Goal: Information Seeking & Learning: Learn about a topic

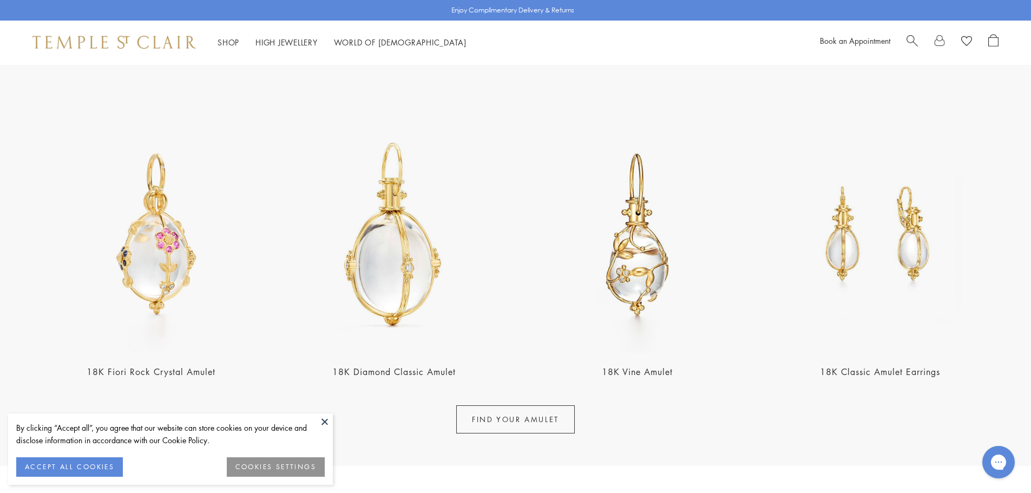
scroll to position [379, 0]
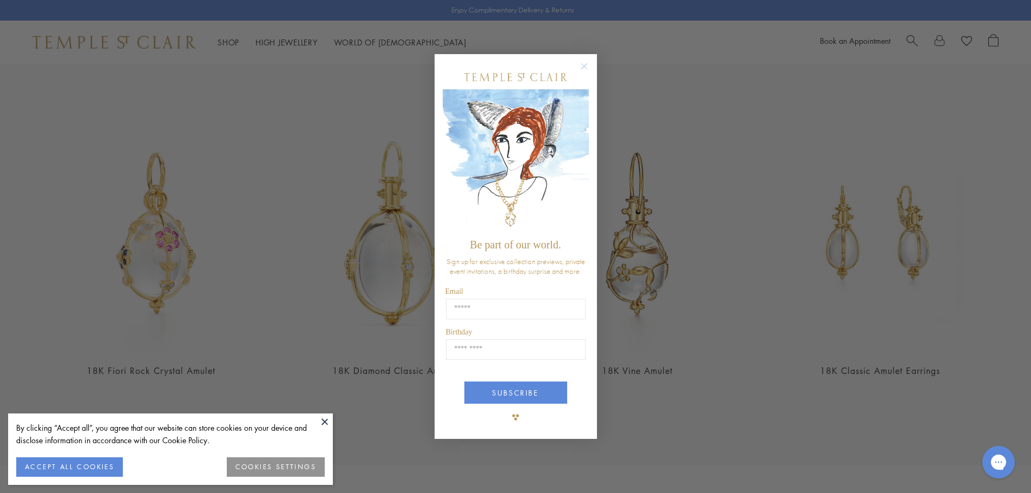
click at [582, 63] on circle "Close dialog" at bounding box center [583, 66] width 13 height 13
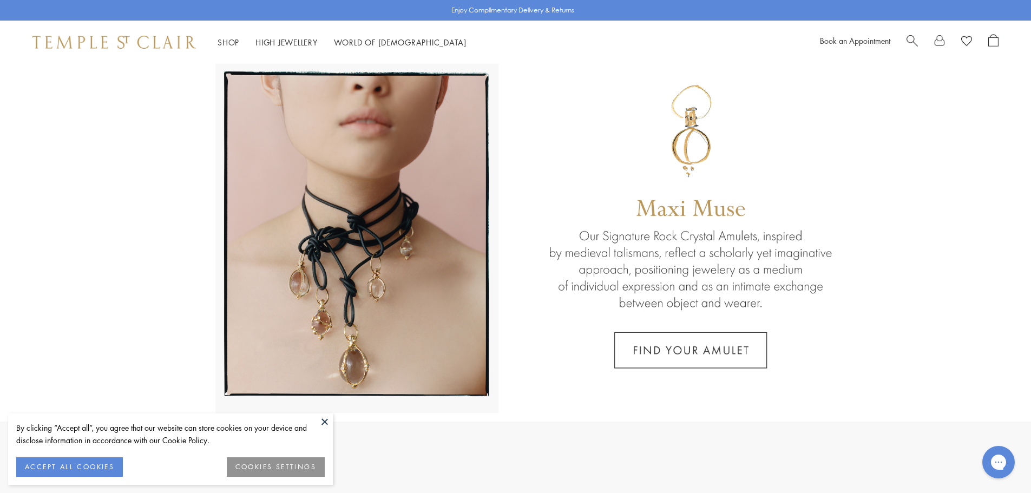
scroll to position [0, 0]
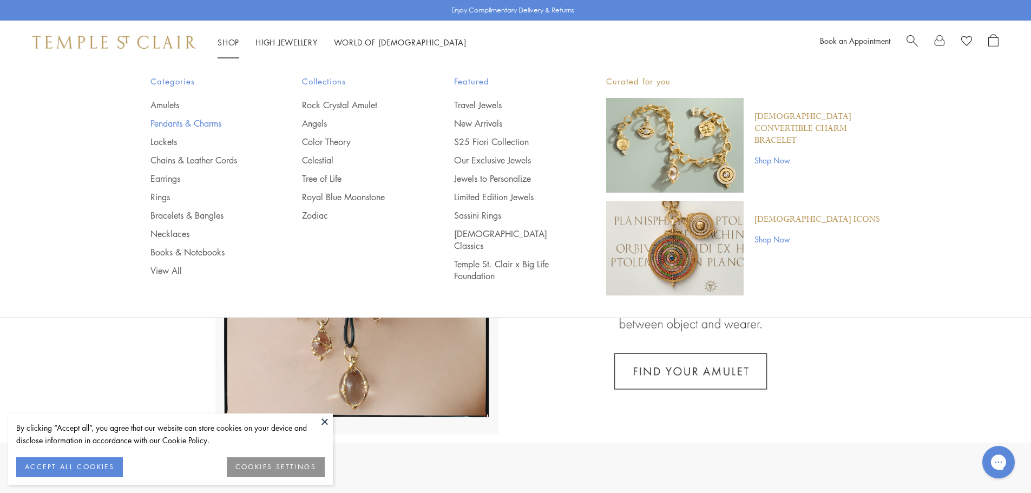
click at [176, 124] on link "Pendants & Charms" at bounding box center [204, 123] width 109 height 12
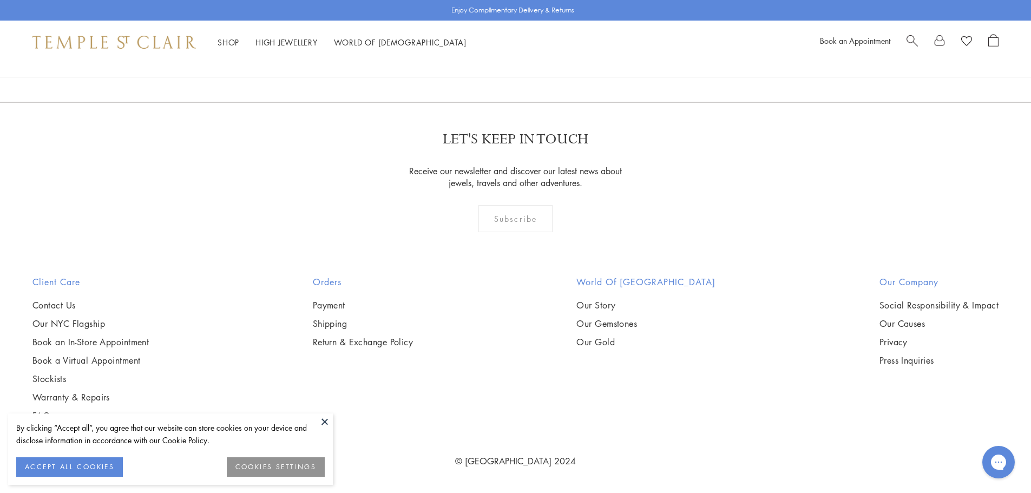
scroll to position [2381, 0]
click at [0, 0] on img at bounding box center [0, 0] width 0 height 0
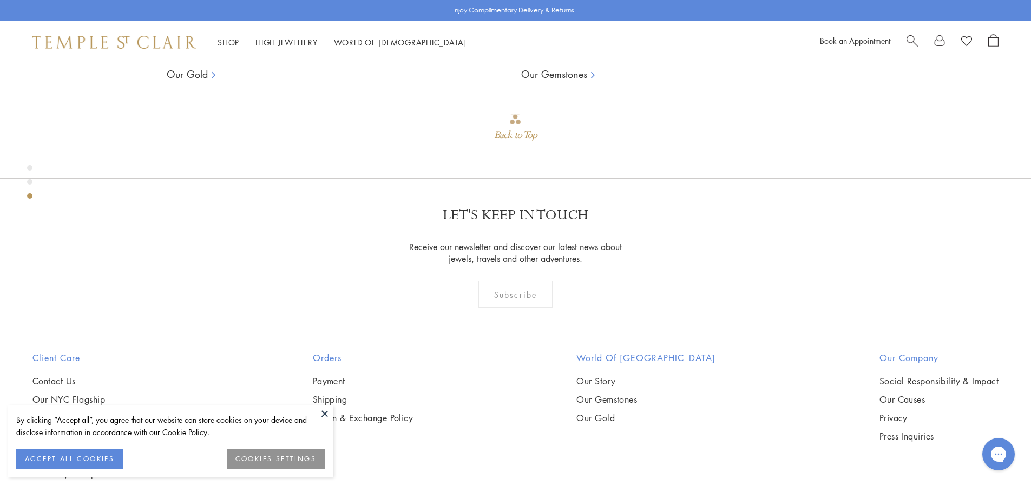
scroll to position [1200, 0]
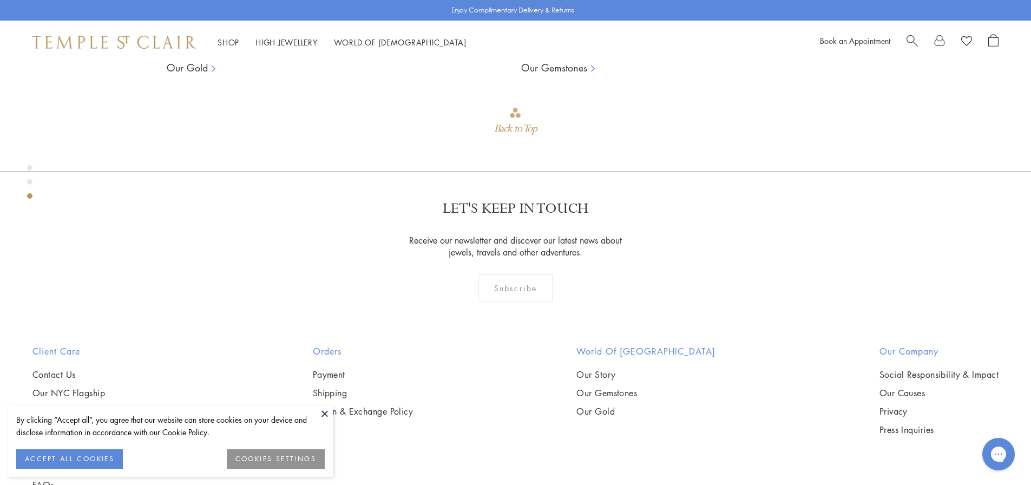
click at [322, 411] on button at bounding box center [325, 413] width 16 height 16
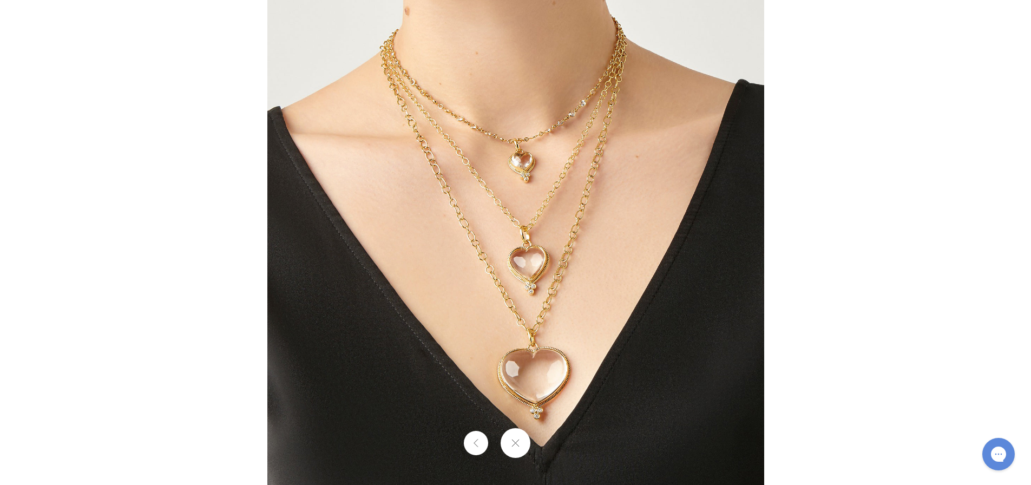
click at [474, 440] on button at bounding box center [476, 443] width 24 height 24
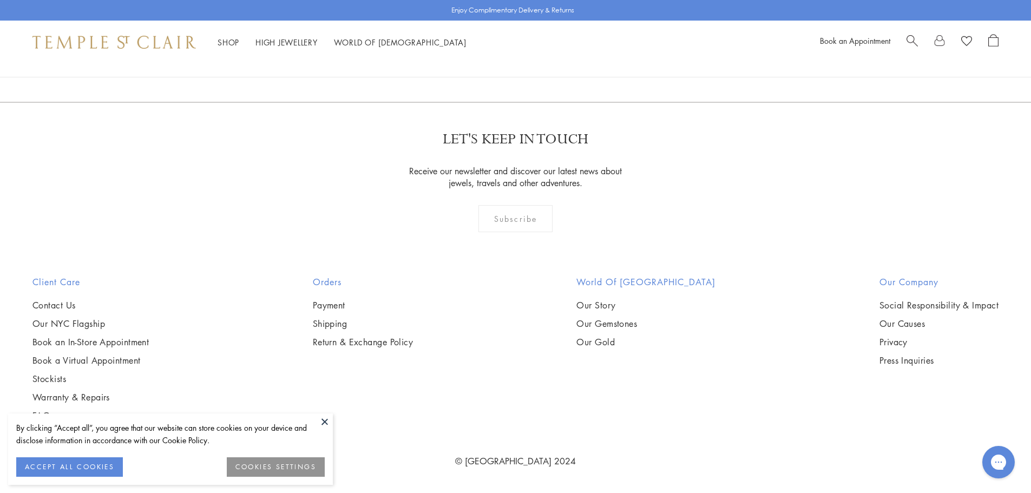
scroll to position [2435, 0]
click at [0, 0] on img at bounding box center [0, 0] width 0 height 0
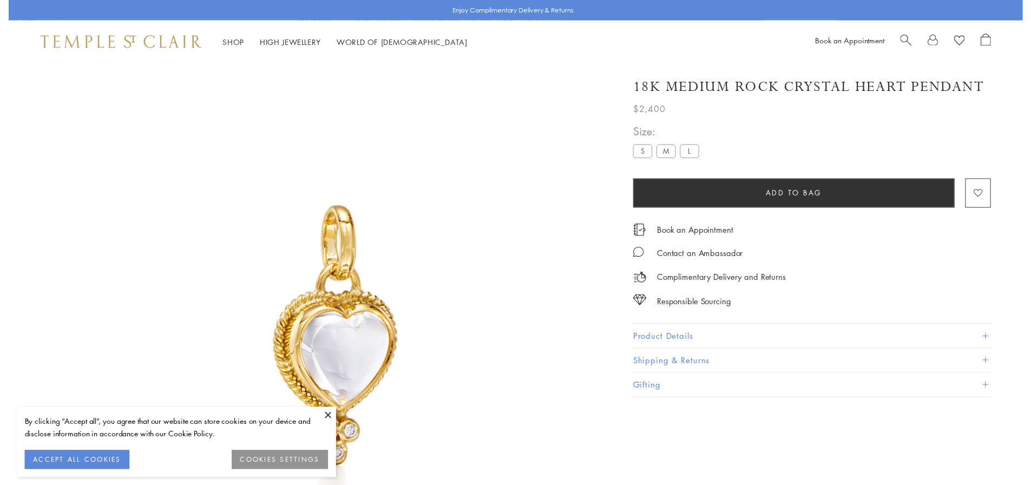
scroll to position [1, 0]
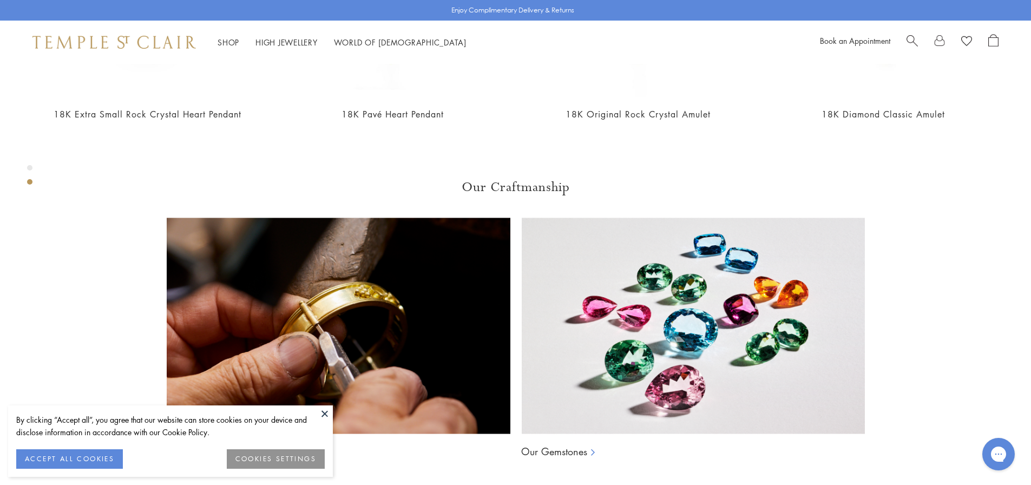
scroll to position [821, 0]
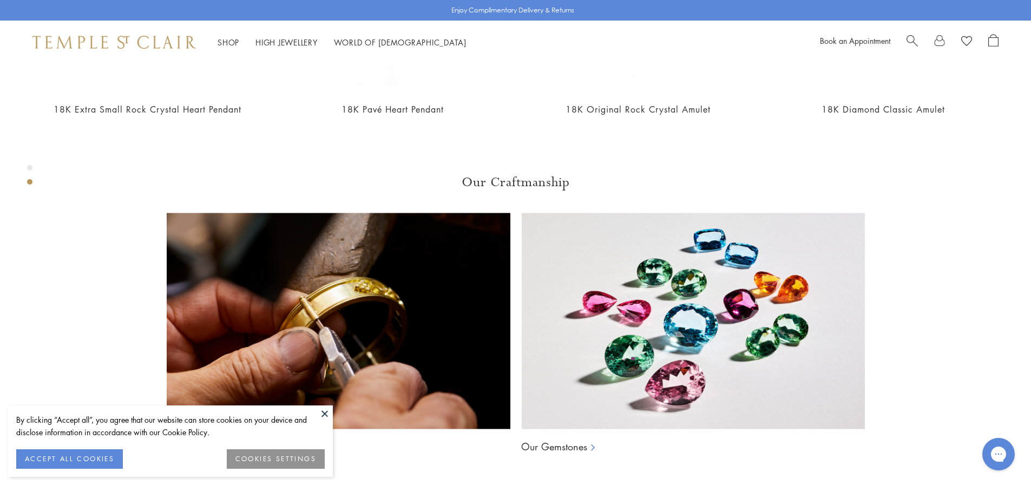
click at [322, 413] on button at bounding box center [325, 413] width 16 height 16
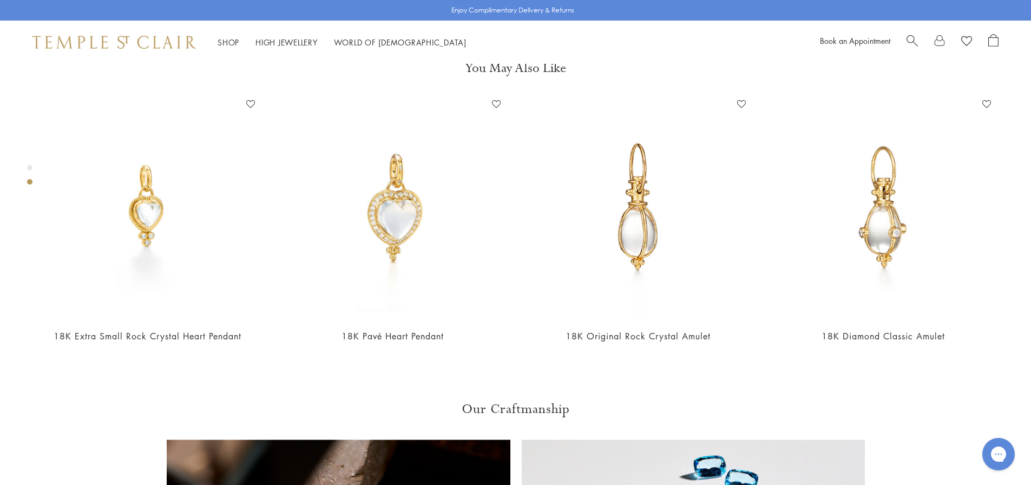
scroll to position [551, 0]
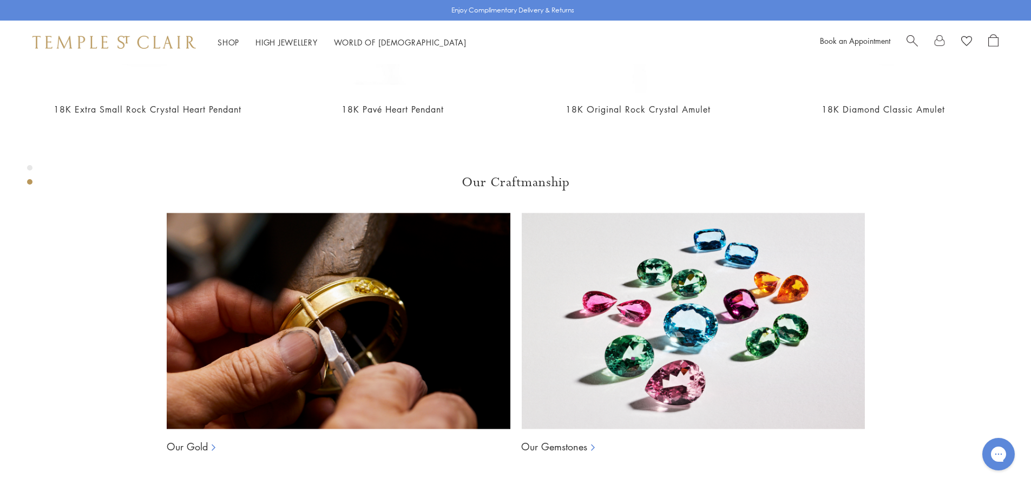
scroll to position [659, 0]
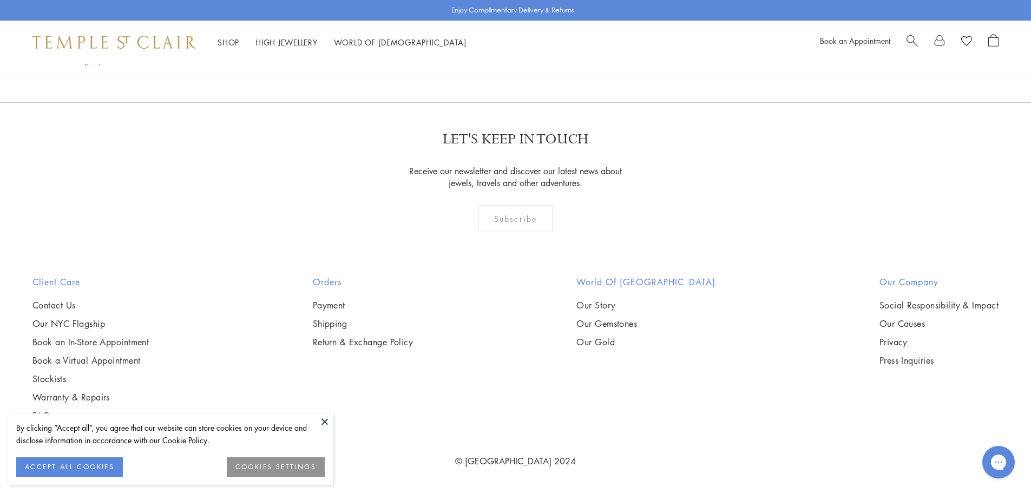
scroll to position [9306, 0]
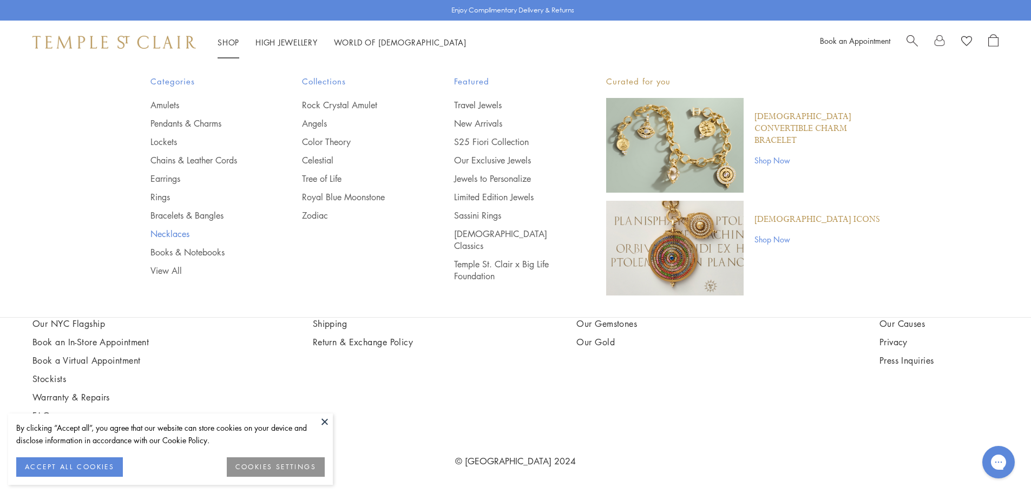
click at [175, 229] on link "Necklaces" at bounding box center [204, 234] width 109 height 12
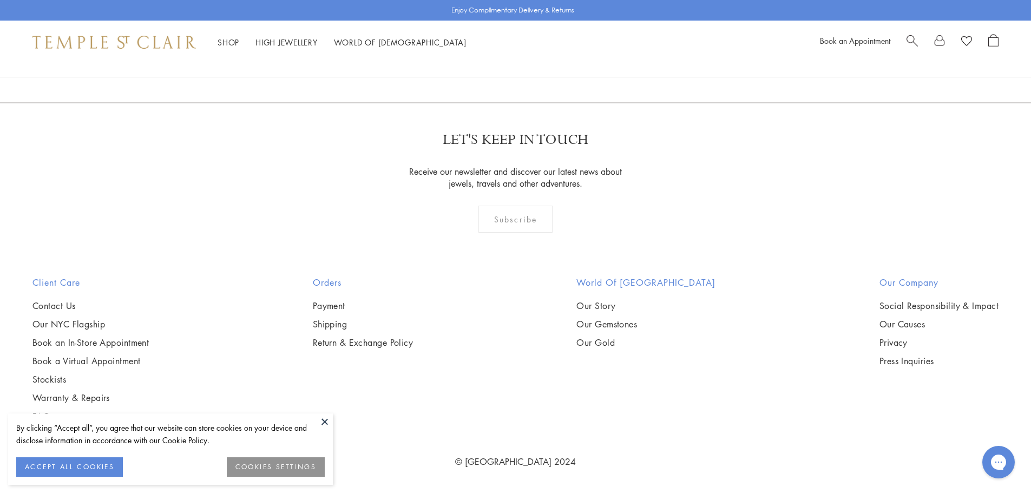
scroll to position [5302, 0]
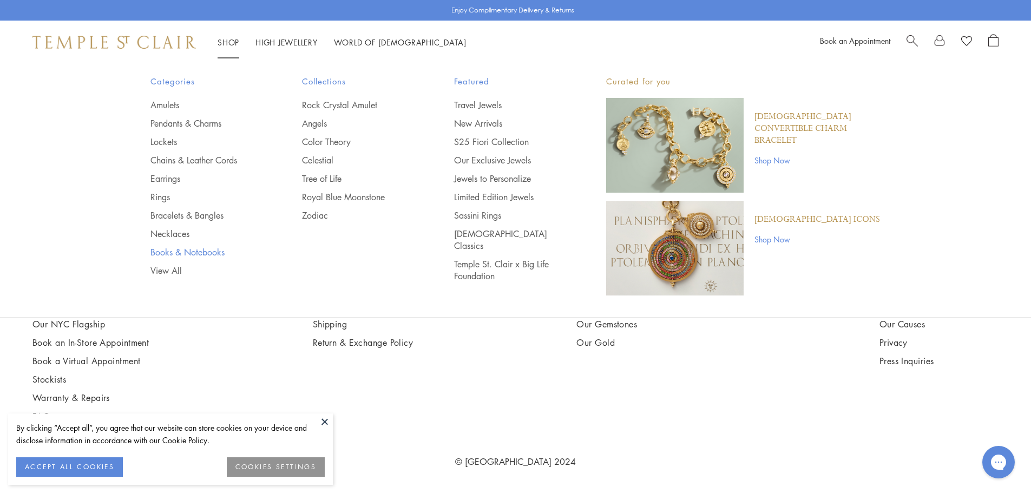
click at [183, 250] on link "Books & Notebooks" at bounding box center [204, 252] width 109 height 12
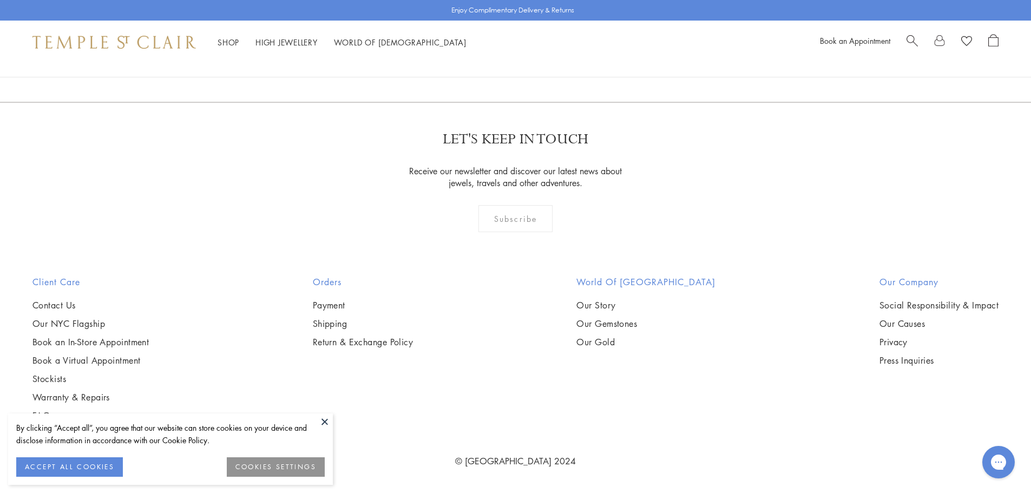
scroll to position [487, 0]
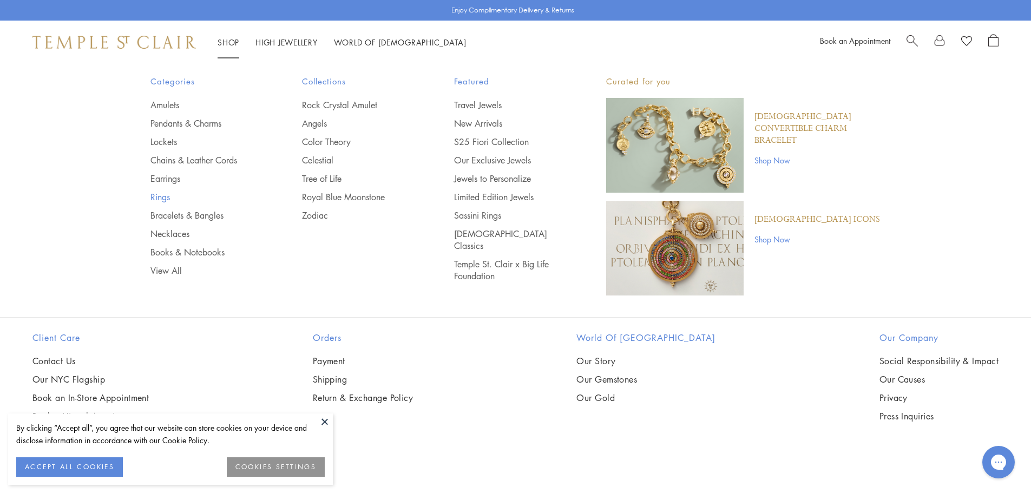
click at [155, 192] on link "Rings" at bounding box center [204, 197] width 109 height 12
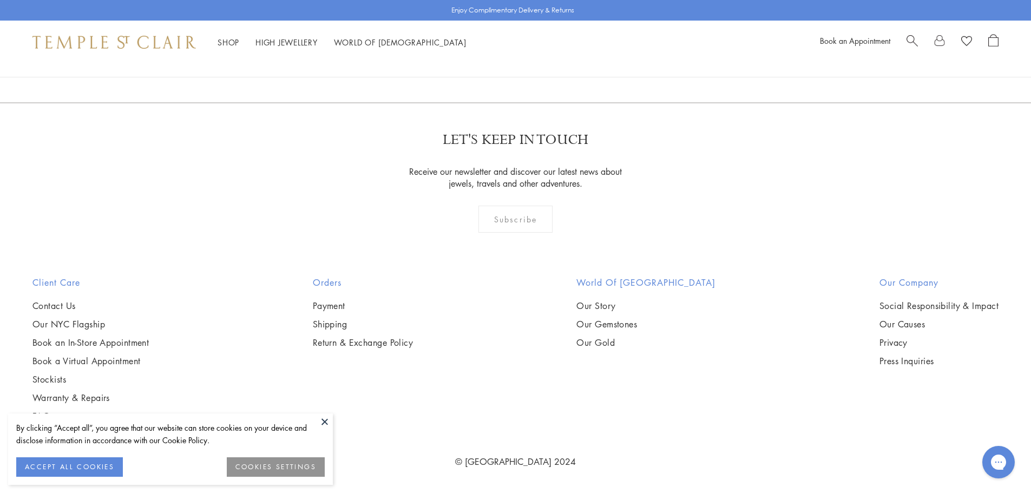
scroll to position [5897, 0]
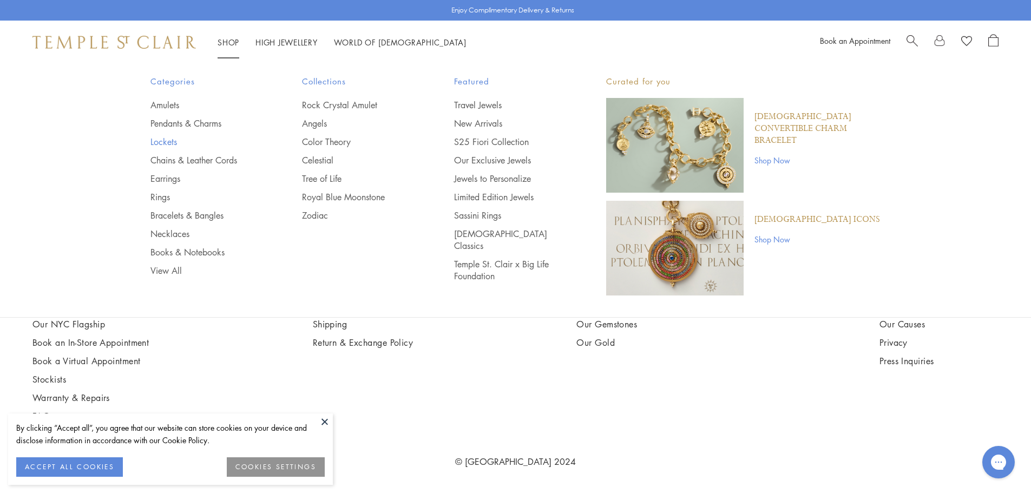
click at [160, 140] on link "Lockets" at bounding box center [204, 142] width 109 height 12
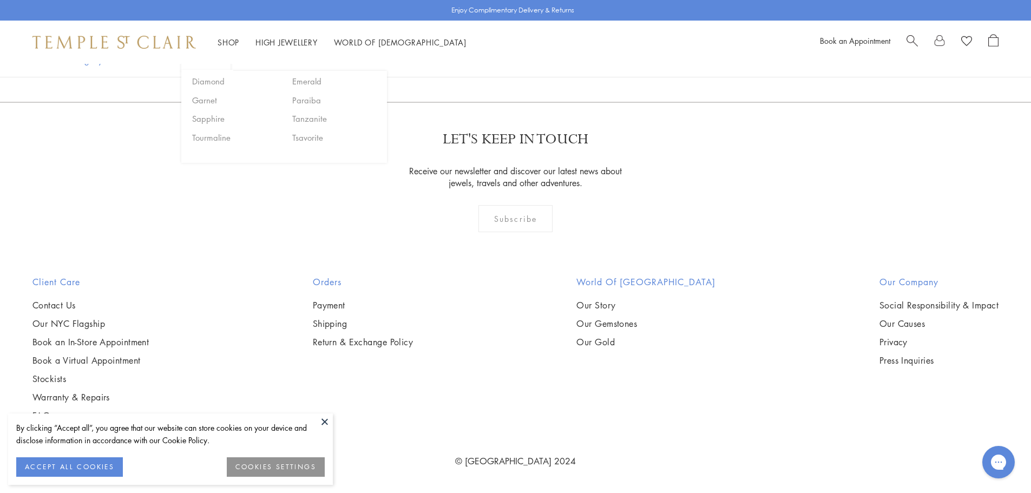
scroll to position [2056, 0]
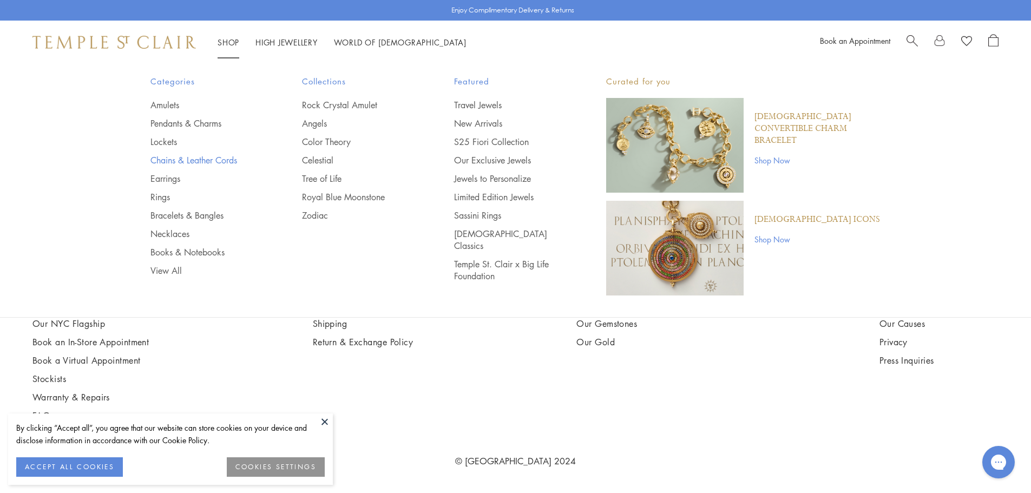
click at [170, 159] on link "Chains & Leather Cords" at bounding box center [204, 160] width 109 height 12
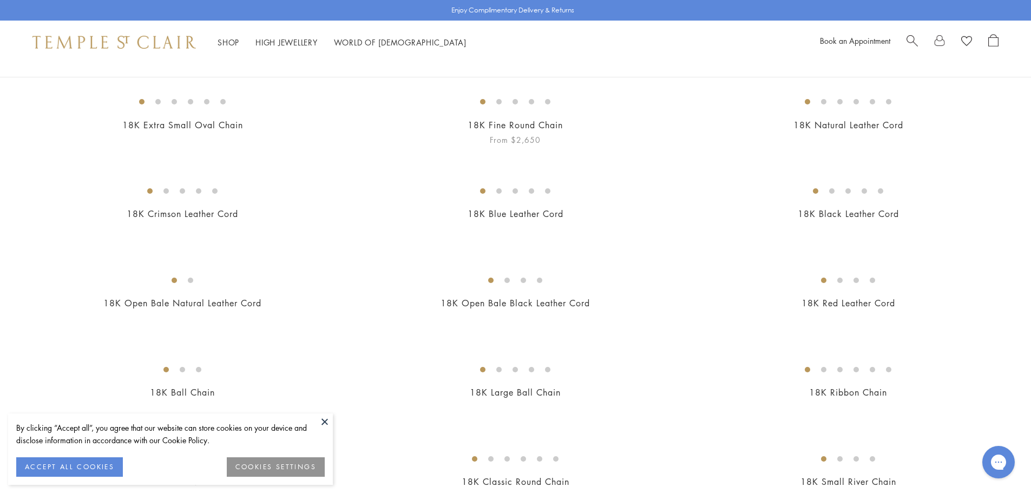
scroll to position [108, 0]
click at [0, 0] on img at bounding box center [0, 0] width 0 height 0
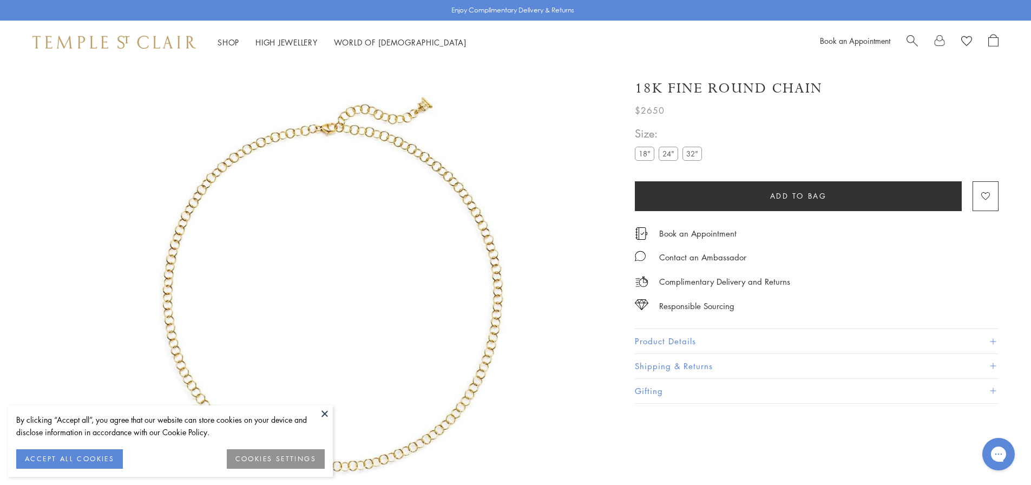
scroll to position [64, 0]
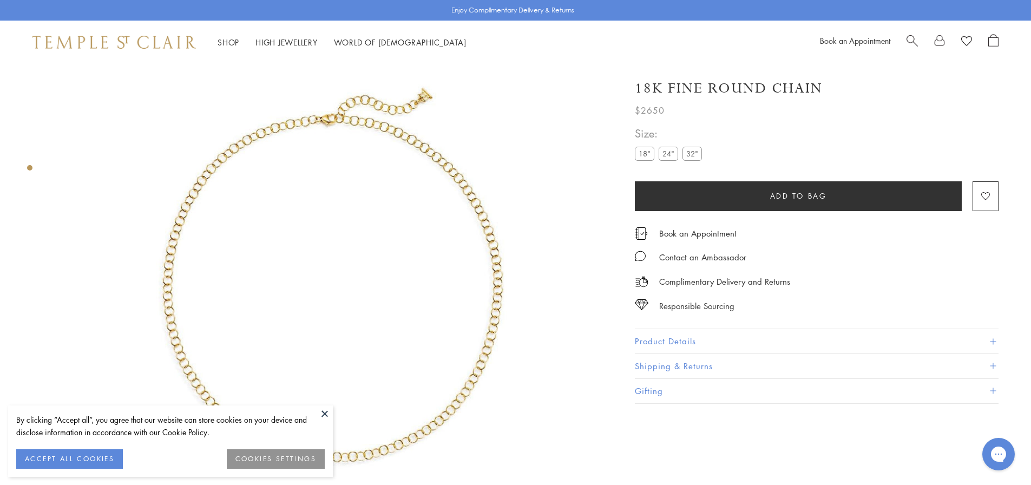
click at [668, 156] on label "24"" at bounding box center [667, 154] width 19 height 14
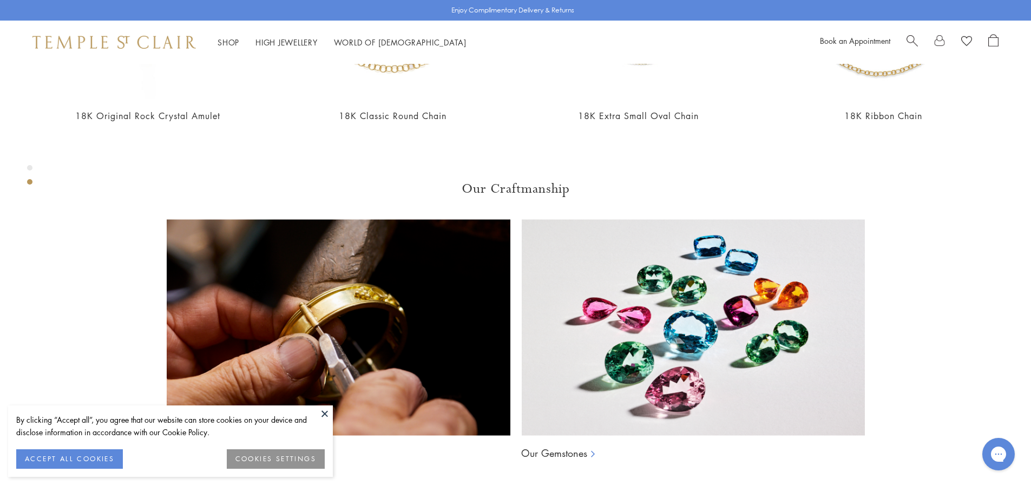
scroll to position [821, 0]
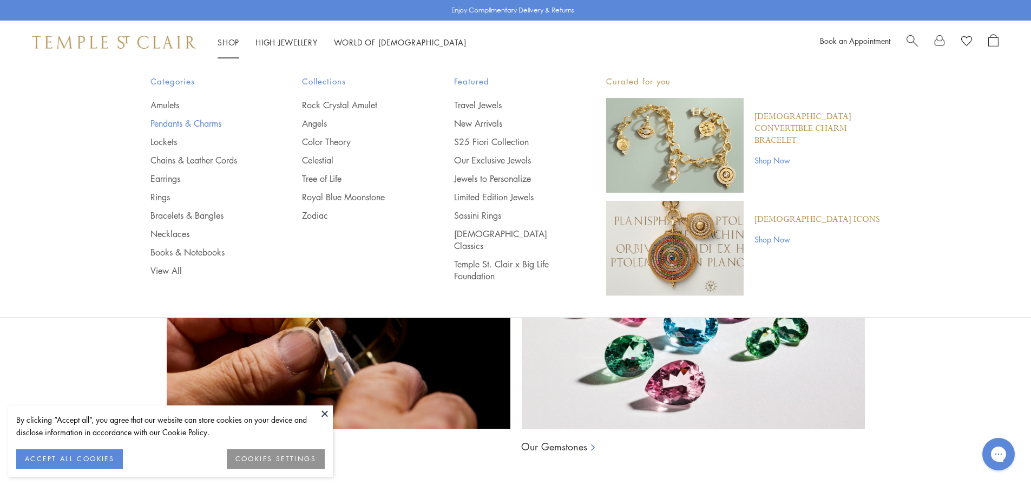
click at [161, 122] on link "Pendants & Charms" at bounding box center [204, 123] width 109 height 12
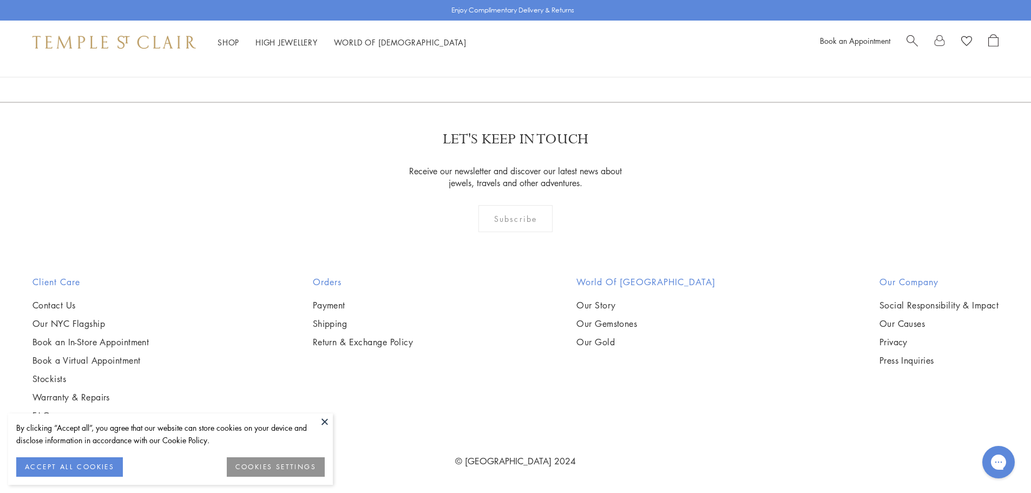
scroll to position [2489, 0]
click at [0, 0] on img at bounding box center [0, 0] width 0 height 0
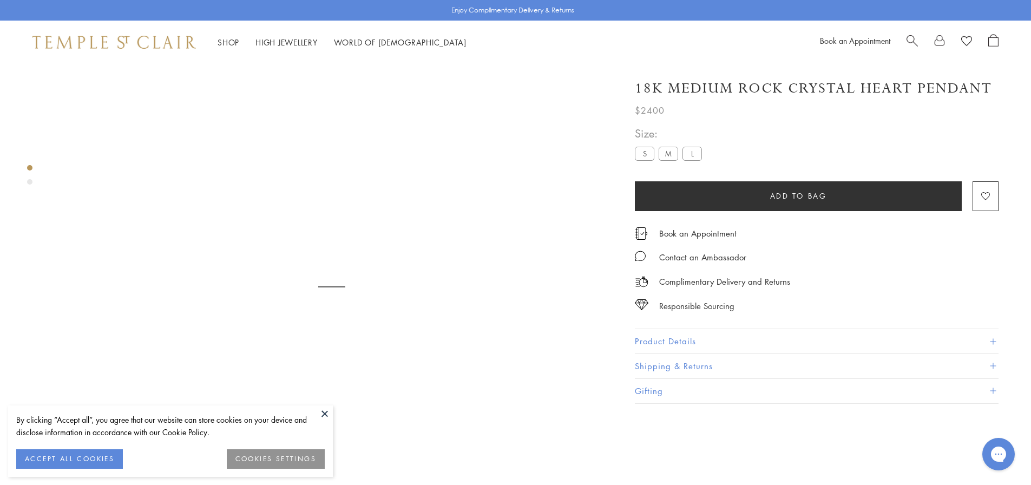
scroll to position [64, 0]
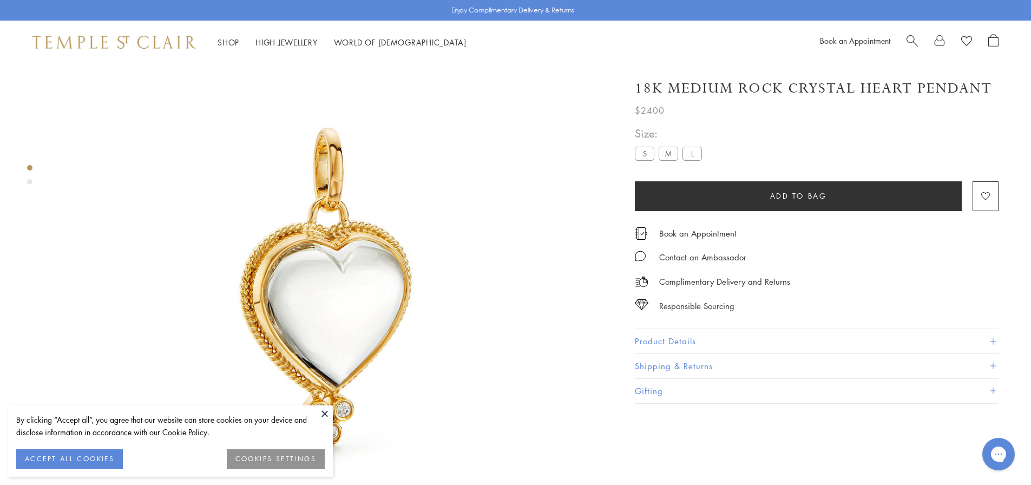
click at [664, 337] on button "Product Details" at bounding box center [817, 341] width 364 height 24
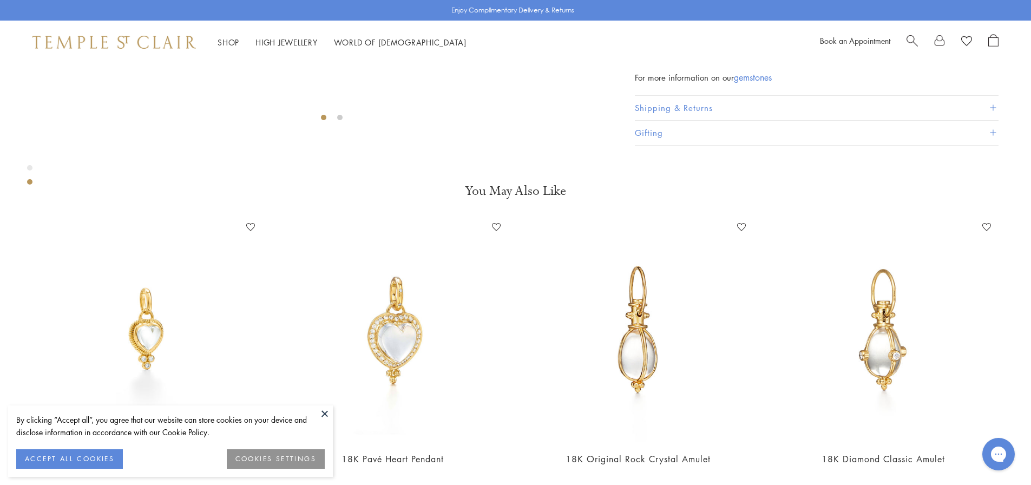
scroll to position [497, 0]
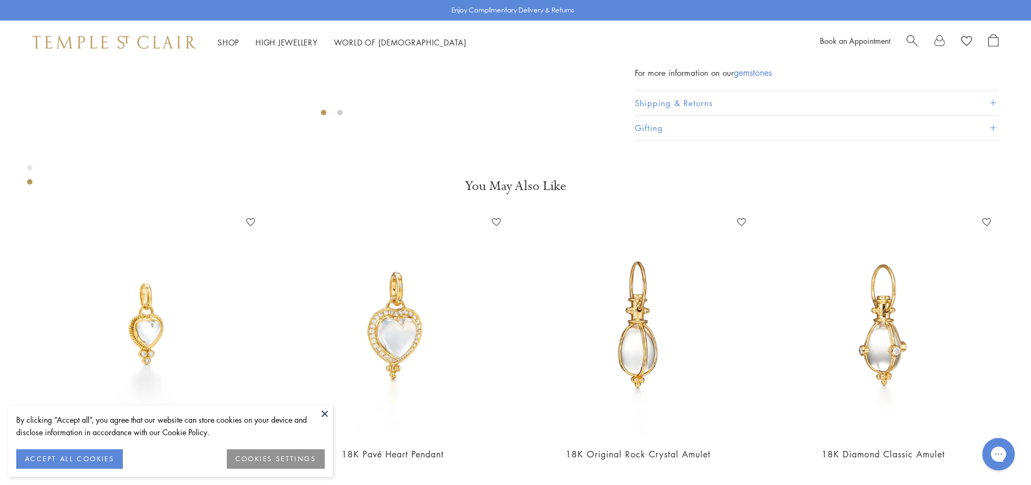
click at [703, 115] on button "Shipping & Returns" at bounding box center [817, 103] width 364 height 24
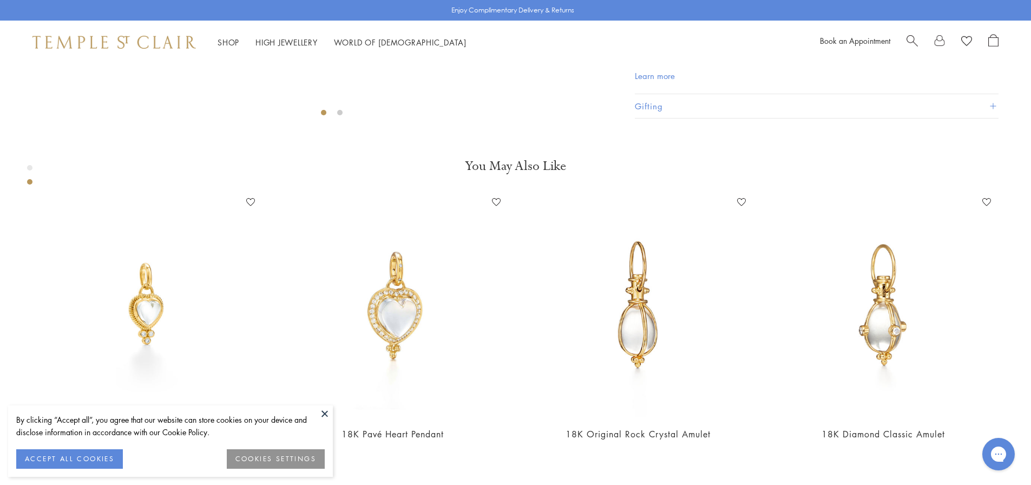
click at [639, 118] on button "Gifting" at bounding box center [817, 106] width 364 height 24
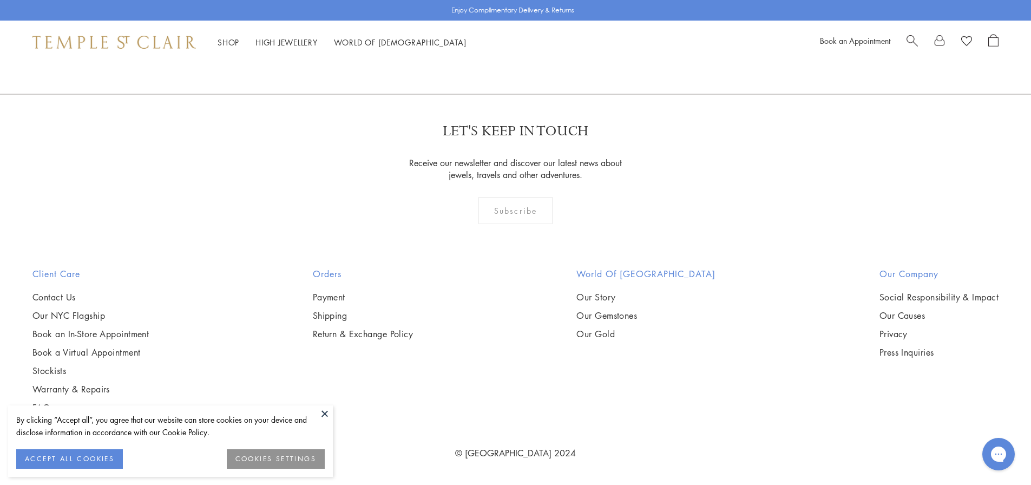
scroll to position [1844, 0]
click at [947, 296] on link "Social Responsibility & Impact" at bounding box center [938, 297] width 119 height 12
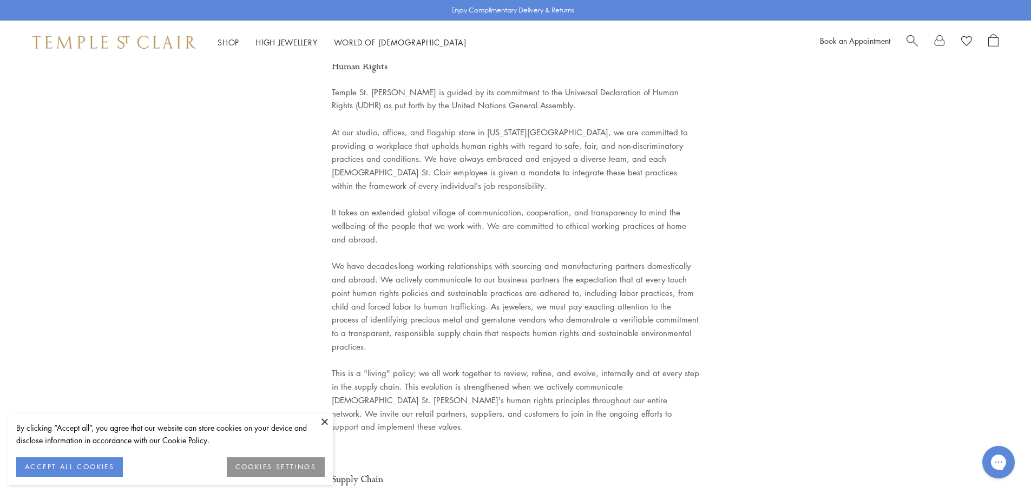
scroll to position [487, 0]
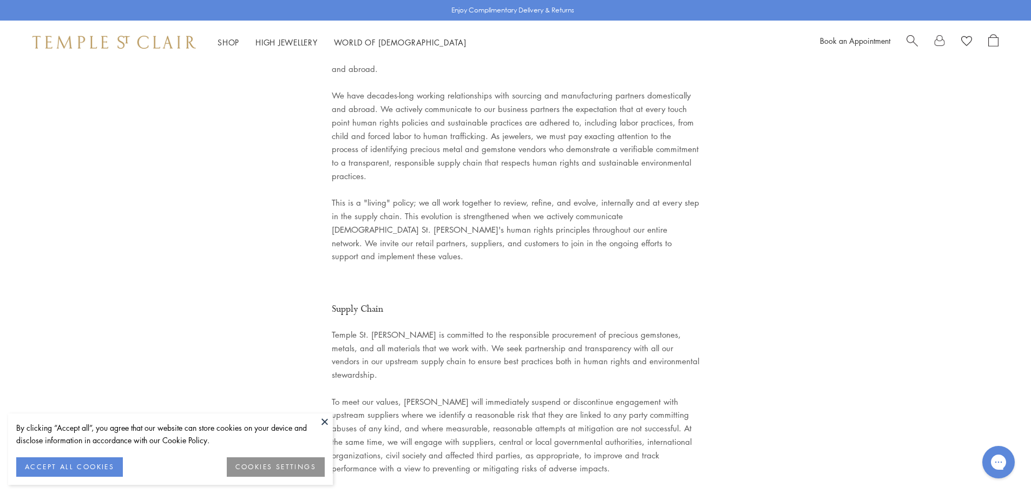
click at [325, 418] on button at bounding box center [325, 421] width 16 height 16
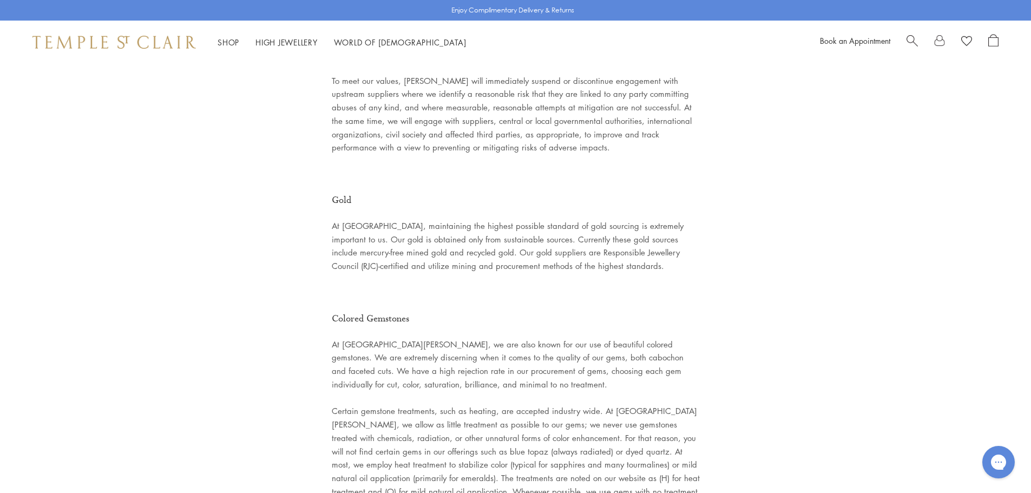
scroll to position [974, 0]
